Goal: Task Accomplishment & Management: Manage account settings

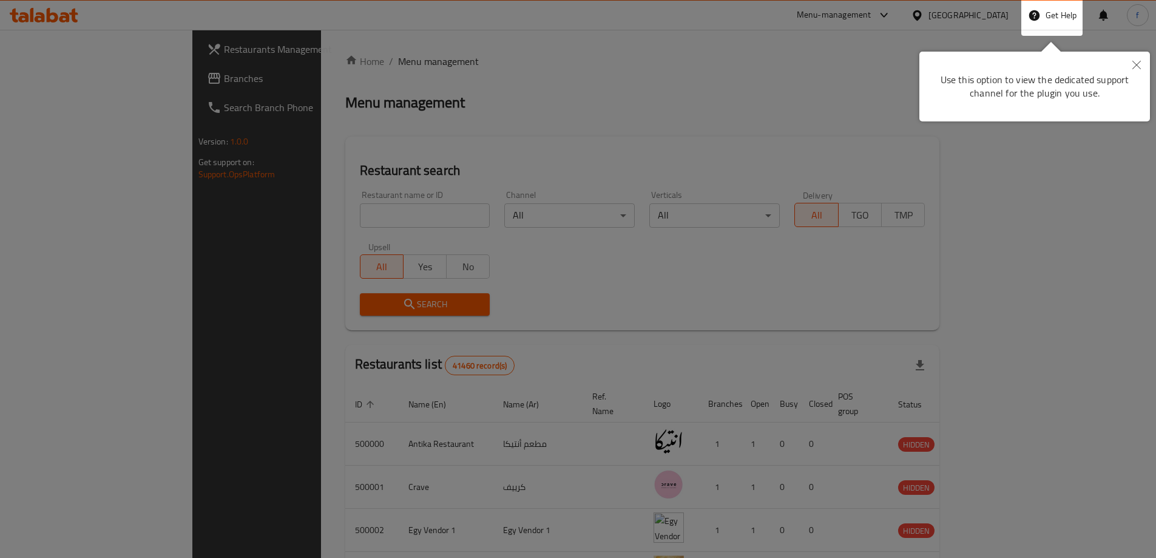
click at [989, 15] on div at bounding box center [578, 442] width 1156 height 885
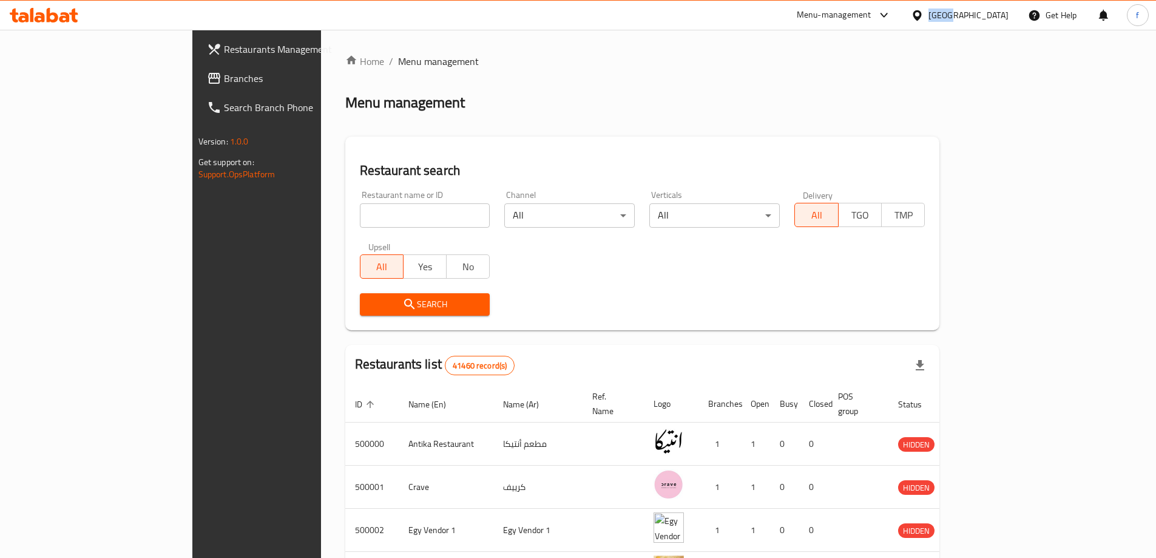
click at [989, 15] on div "[GEOGRAPHIC_DATA]" at bounding box center [968, 14] width 80 height 13
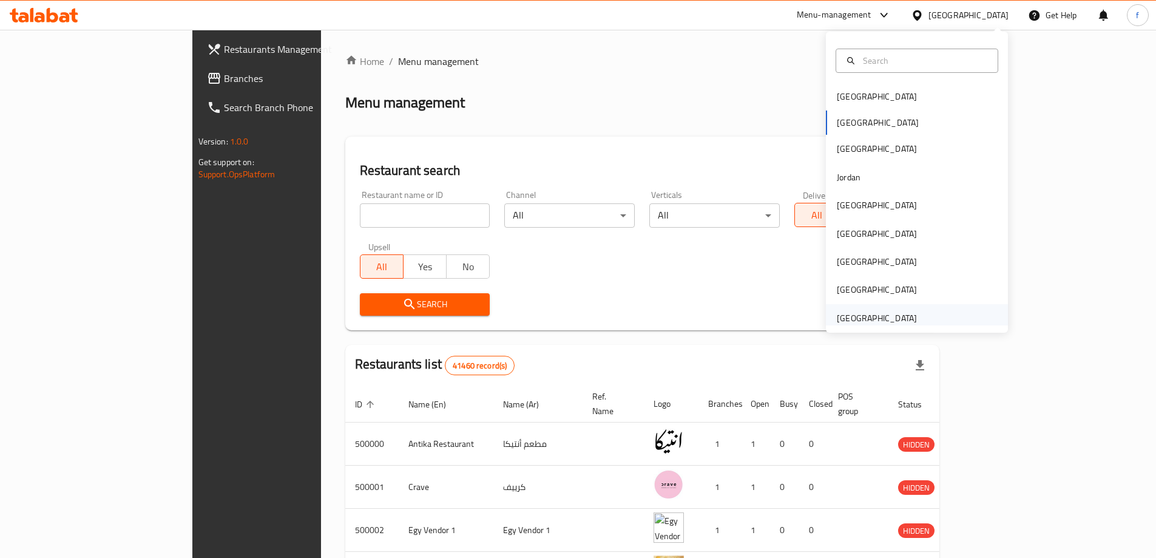
click at [891, 325] on div "[GEOGRAPHIC_DATA]" at bounding box center [877, 317] width 80 height 13
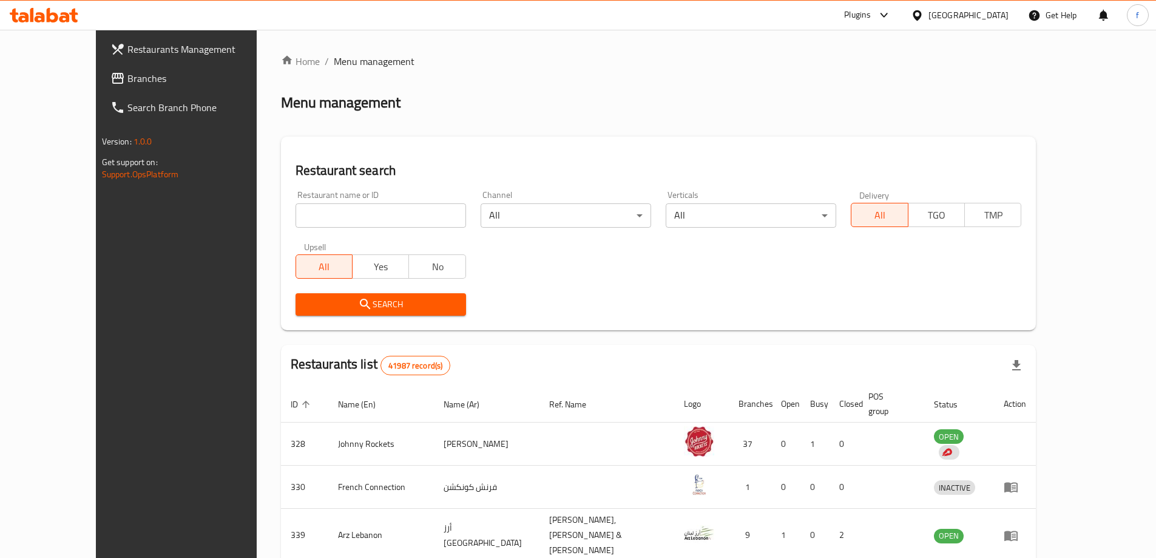
click at [127, 77] on span "Branches" at bounding box center [203, 78] width 152 height 15
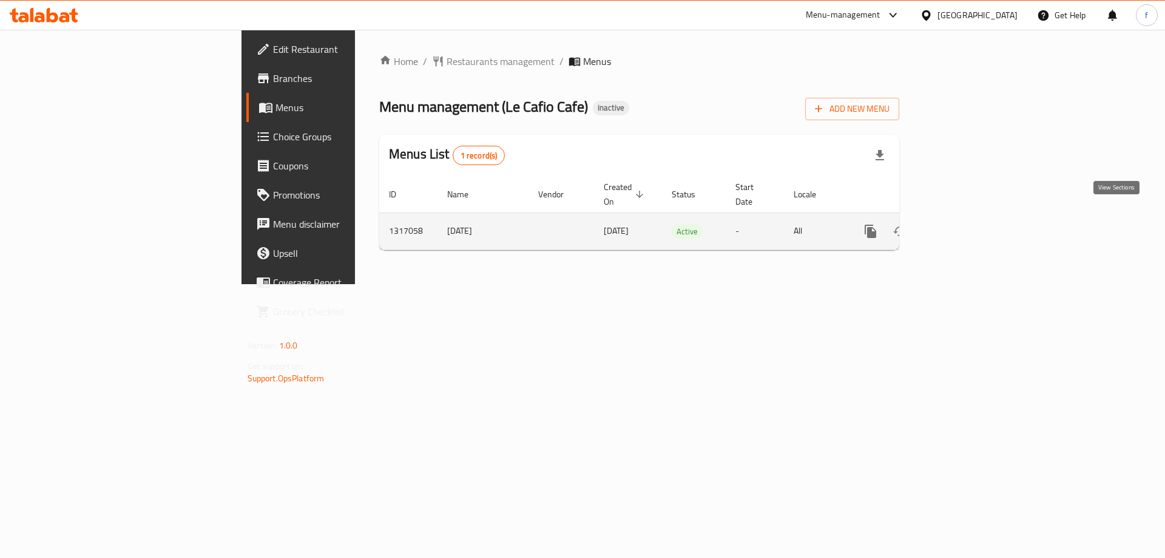
click at [965, 224] on icon "enhanced table" at bounding box center [958, 231] width 15 height 15
